Goal: Task Accomplishment & Management: Manage account settings

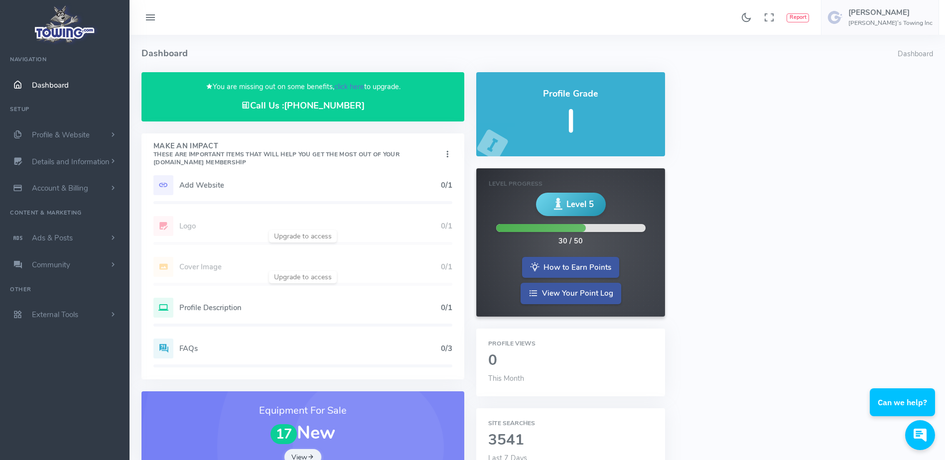
click at [351, 83] on link "click here" at bounding box center [349, 87] width 30 height 10
click at [920, 18] on span "Ken pence Ken’s Towing Inc" at bounding box center [890, 17] width 84 height 18
click at [886, 97] on span "Logout" at bounding box center [876, 95] width 22 height 10
click at [346, 88] on link "click here" at bounding box center [349, 87] width 30 height 10
